Goal: Task Accomplishment & Management: Manage account settings

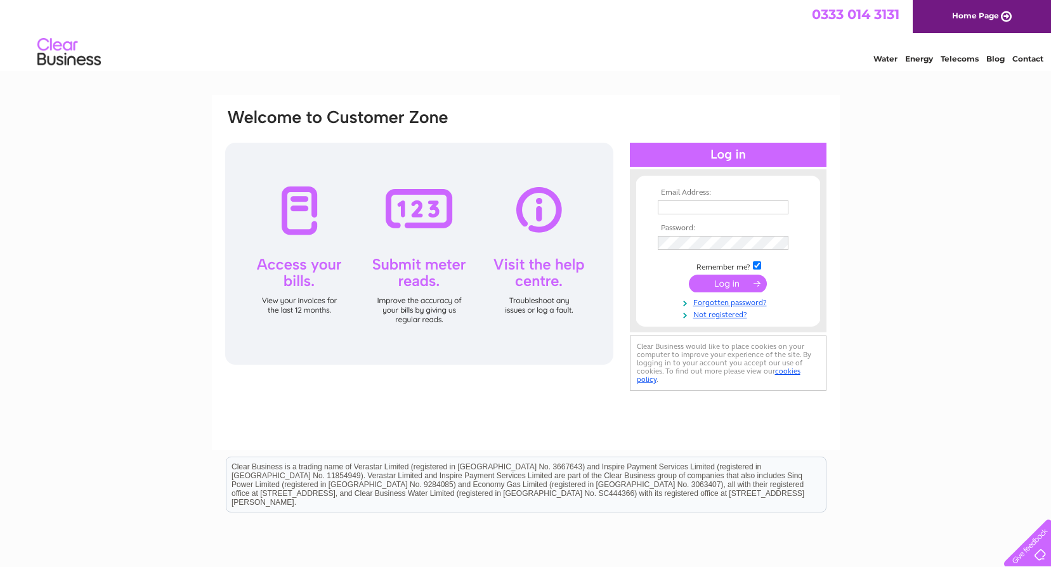
type input "roy@ghwelding.co.uk"
click at [745, 279] on input "submit" at bounding box center [728, 284] width 78 height 18
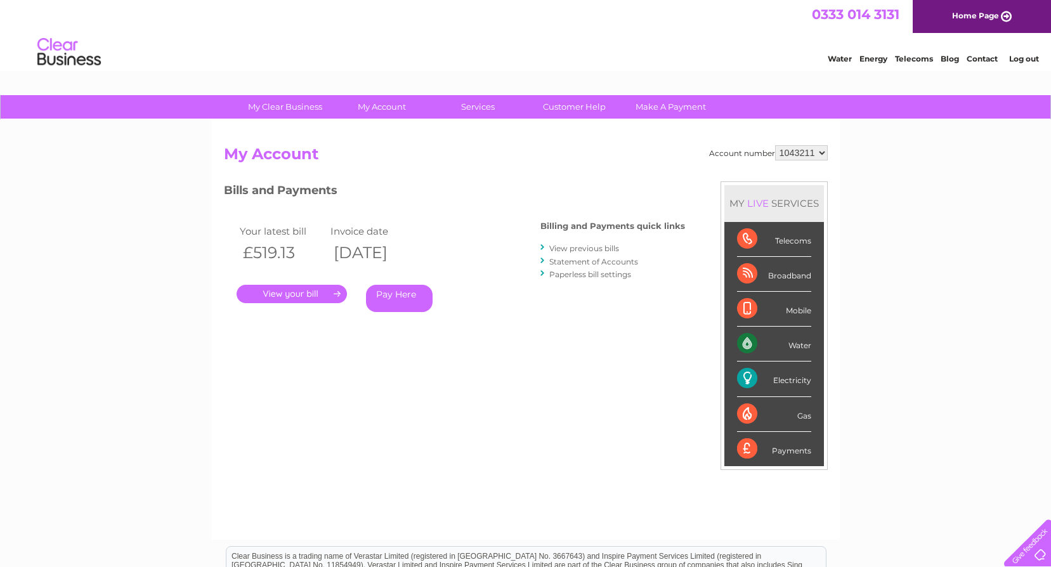
click at [304, 297] on link "." at bounding box center [292, 294] width 110 height 18
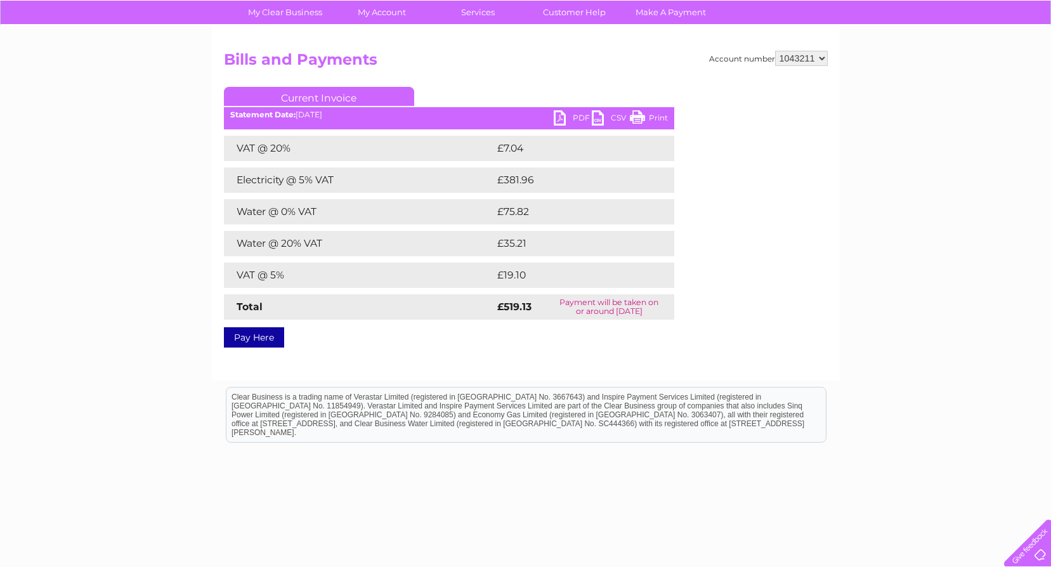
scroll to position [63, 0]
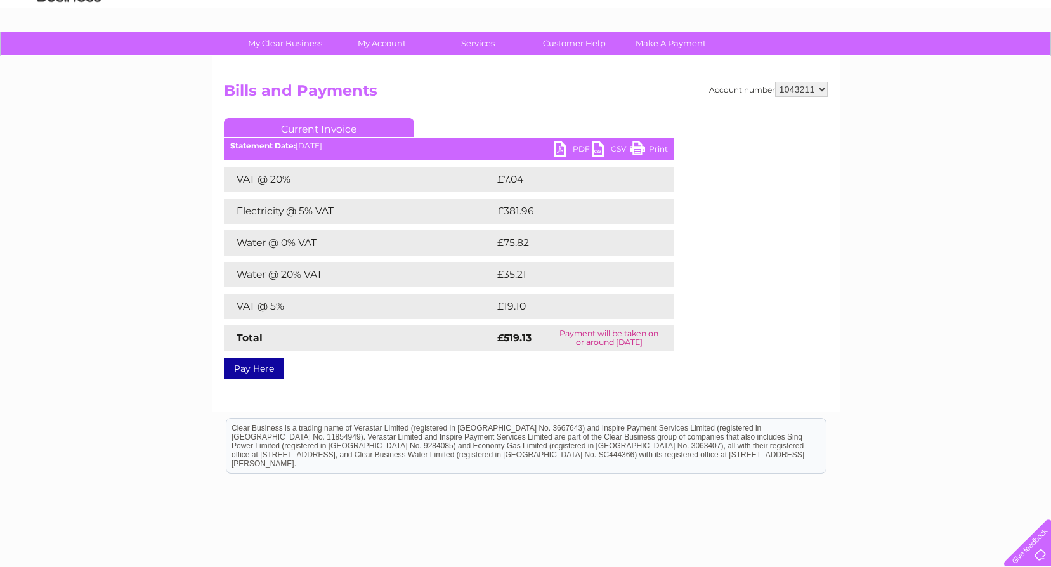
click at [558, 156] on link "PDF" at bounding box center [573, 150] width 38 height 18
click at [559, 152] on link "PDF" at bounding box center [573, 150] width 38 height 18
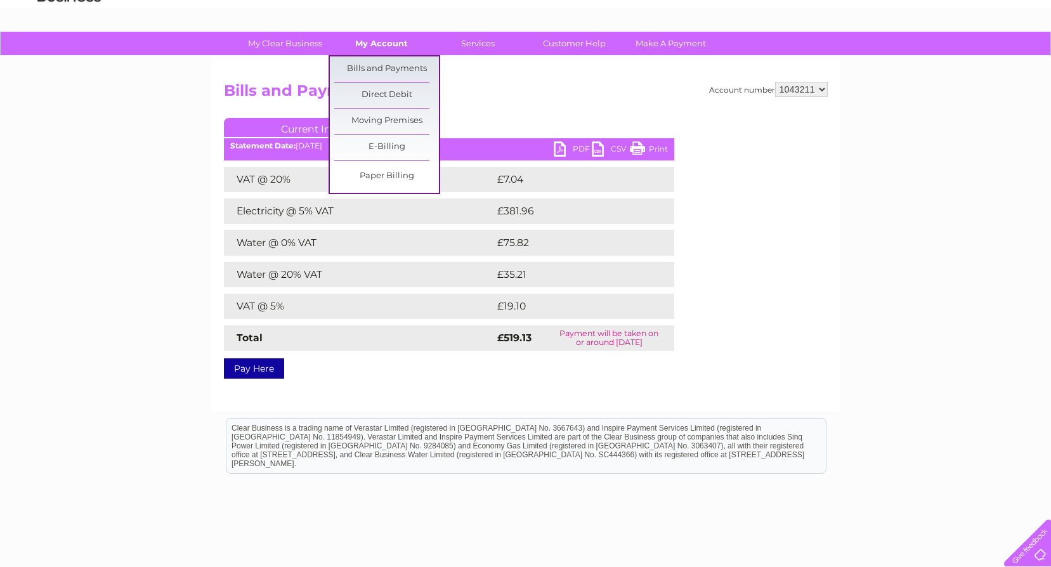
click at [373, 44] on link "My Account" at bounding box center [381, 43] width 105 height 23
click at [372, 60] on link "Bills and Payments" at bounding box center [386, 68] width 105 height 25
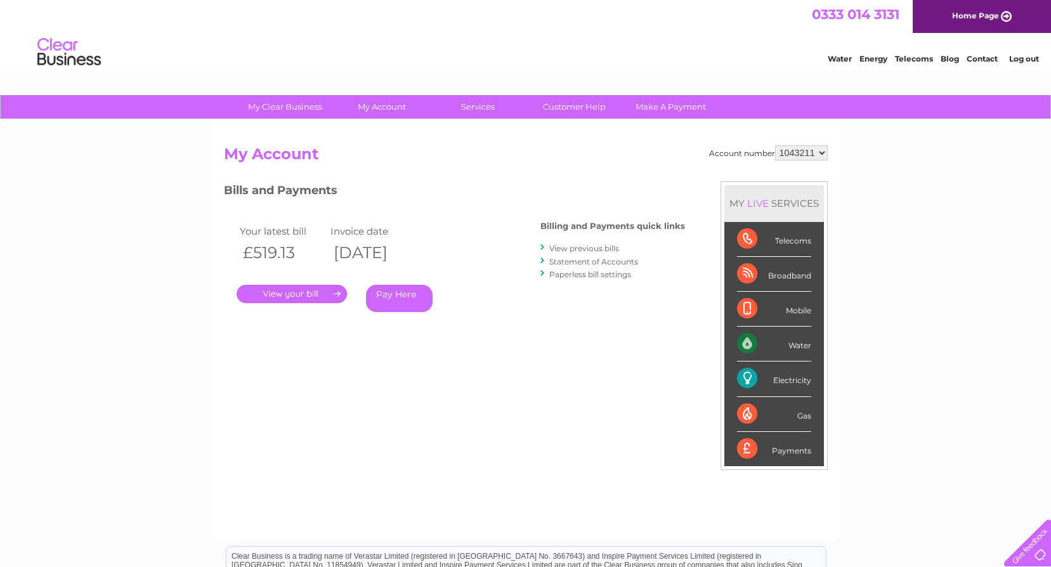
click at [566, 247] on link "View previous bills" at bounding box center [584, 249] width 70 height 10
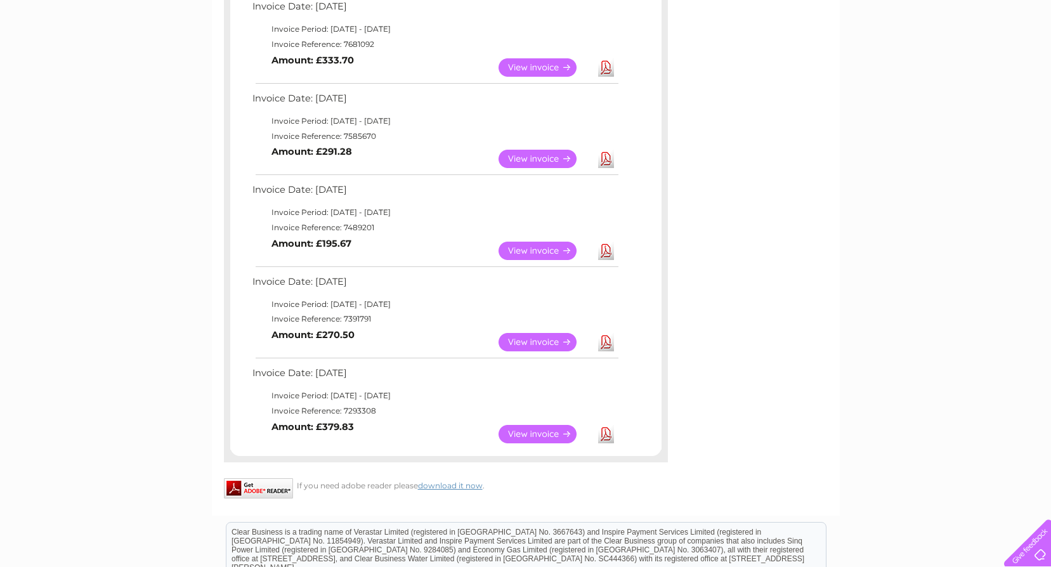
scroll to position [634, 0]
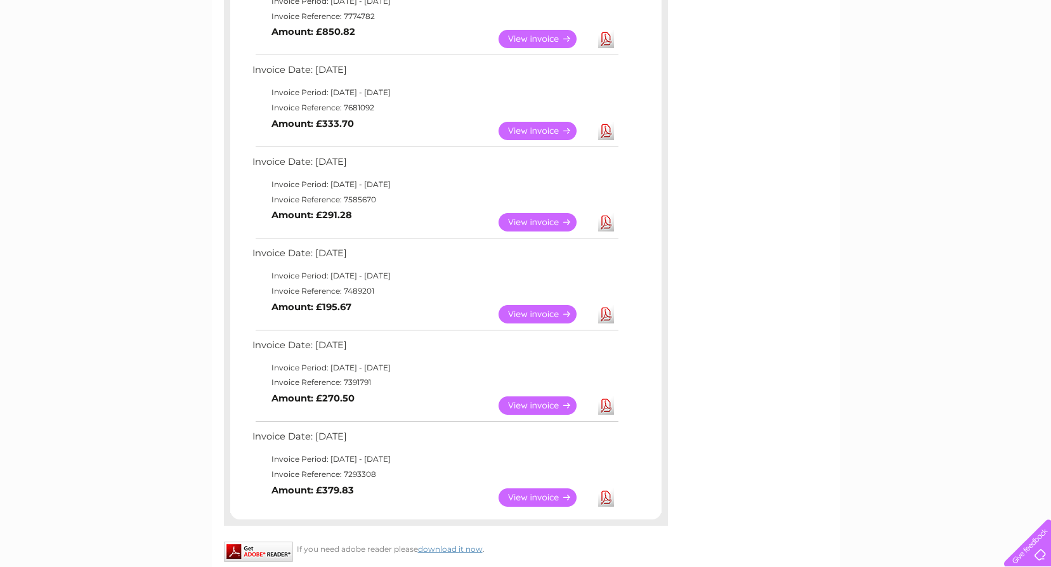
click at [527, 317] on link "View" at bounding box center [544, 314] width 93 height 18
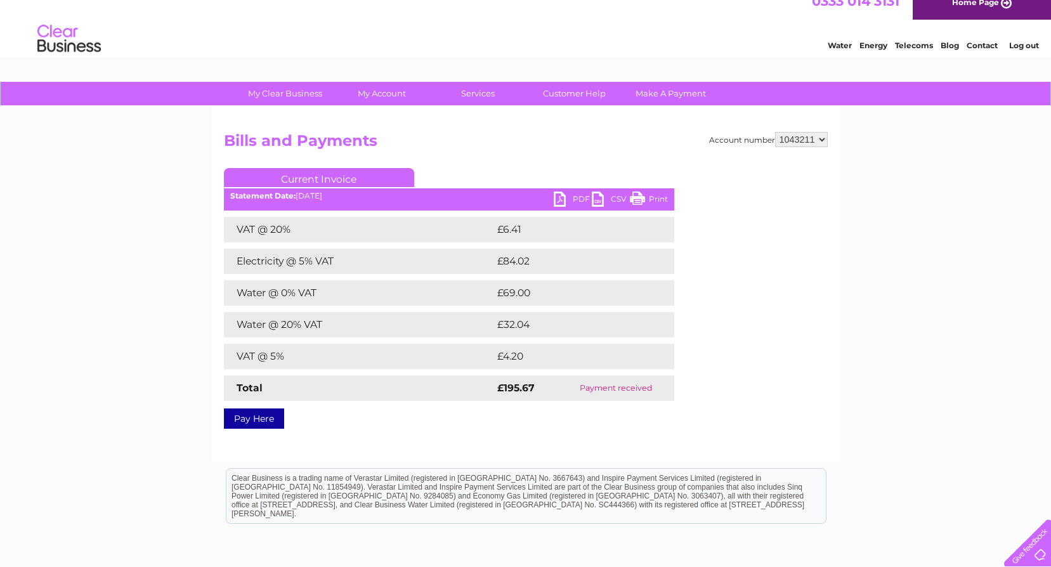
scroll to position [8, 0]
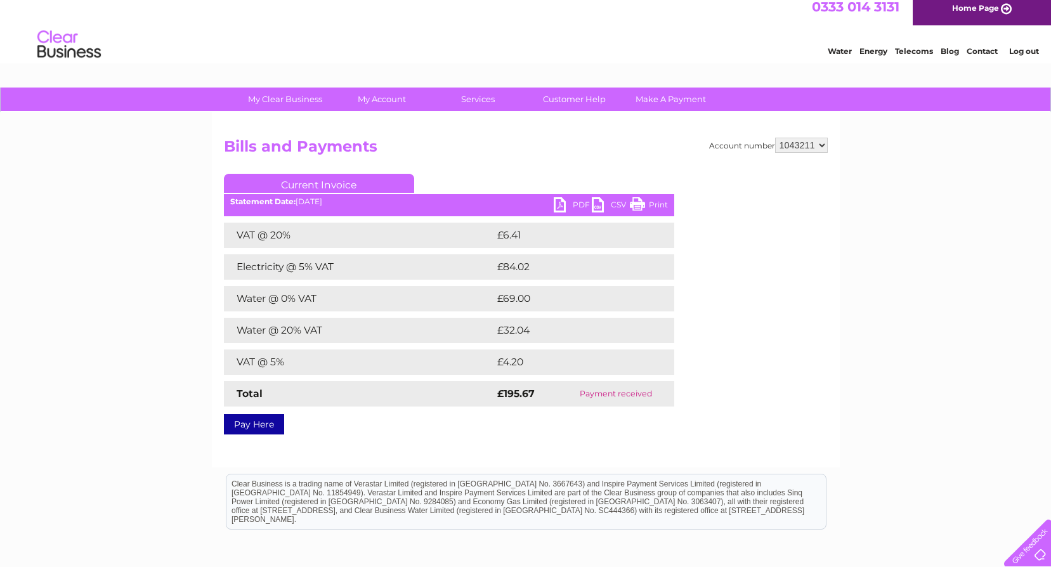
click at [563, 205] on link "PDF" at bounding box center [573, 206] width 38 height 18
